Goal: Find specific page/section: Find specific page/section

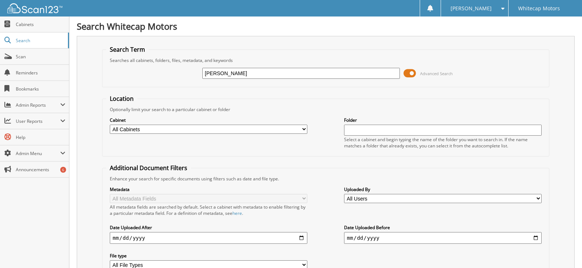
type input "katz'"
click at [247, 75] on input "[PERSON_NAME]'" at bounding box center [300, 73] width 197 height 11
type input "[PERSON_NAME]"
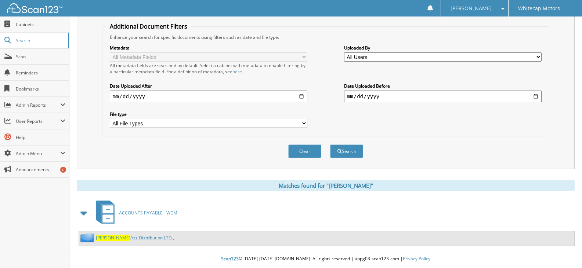
click at [119, 239] on link "Katz Azz Distribution LTD.," at bounding box center [135, 238] width 78 height 6
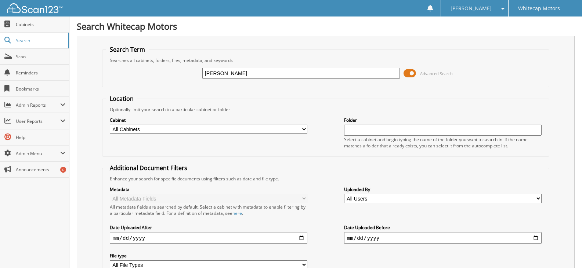
type input "platero"
